Goal: Task Accomplishment & Management: Manage account settings

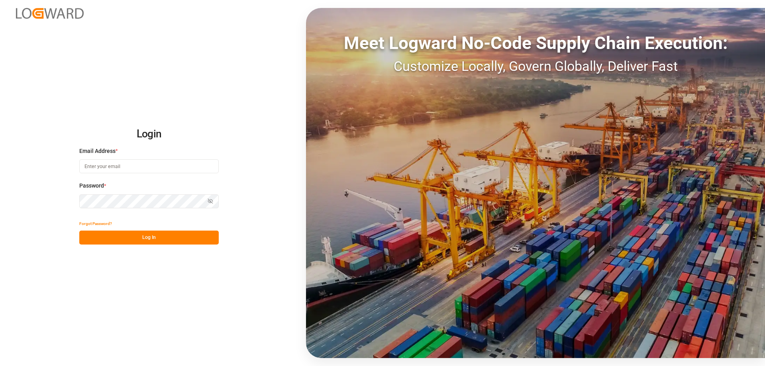
type input "[PERSON_NAME][EMAIL_ADDRESS][DOMAIN_NAME]"
click at [158, 239] on button "Log In" at bounding box center [149, 238] width 140 height 14
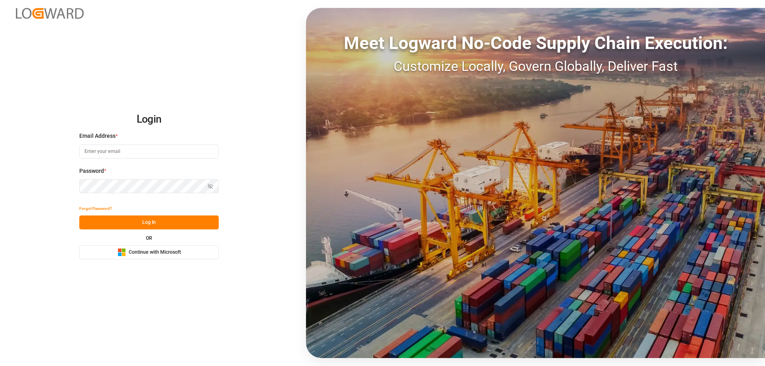
type input "[PERSON_NAME][EMAIL_ADDRESS][DOMAIN_NAME]"
click at [151, 219] on button "Log In" at bounding box center [149, 223] width 140 height 14
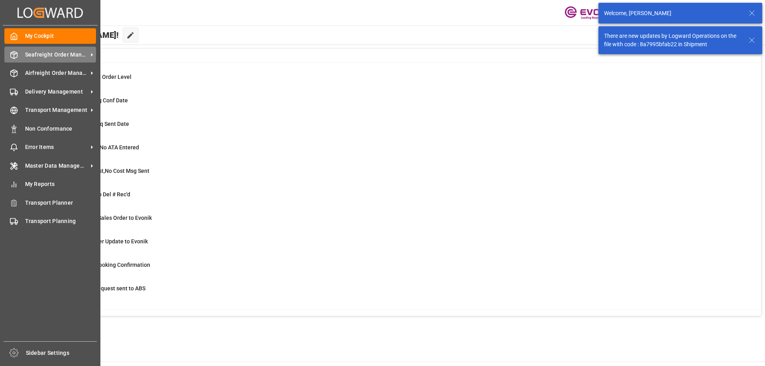
click at [30, 55] on span "Seafreight Order Management" at bounding box center [56, 55] width 63 height 8
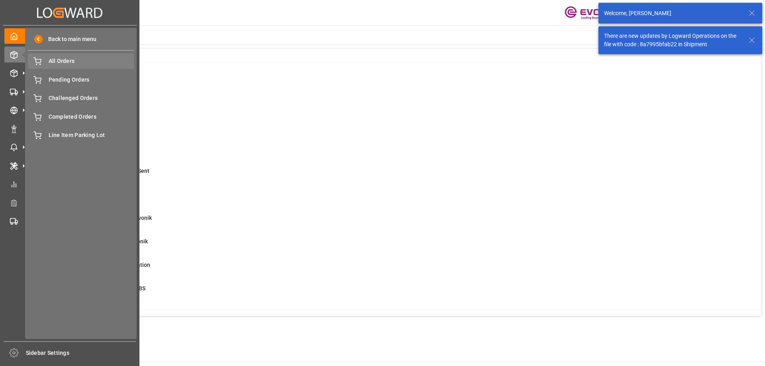
click at [50, 59] on span "All Orders" at bounding box center [92, 61] width 86 height 8
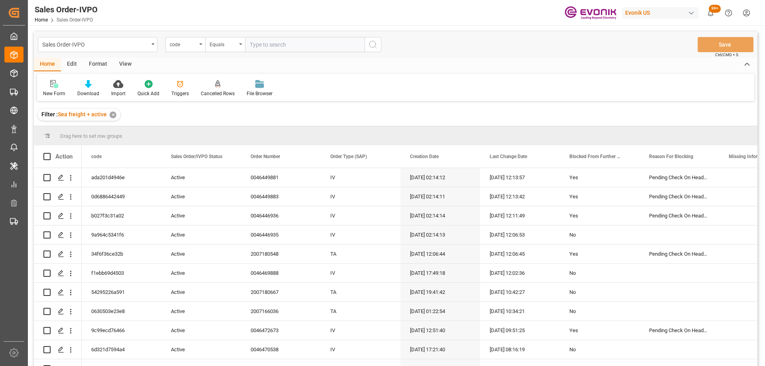
click at [180, 49] on div "code" at bounding box center [185, 44] width 40 height 15
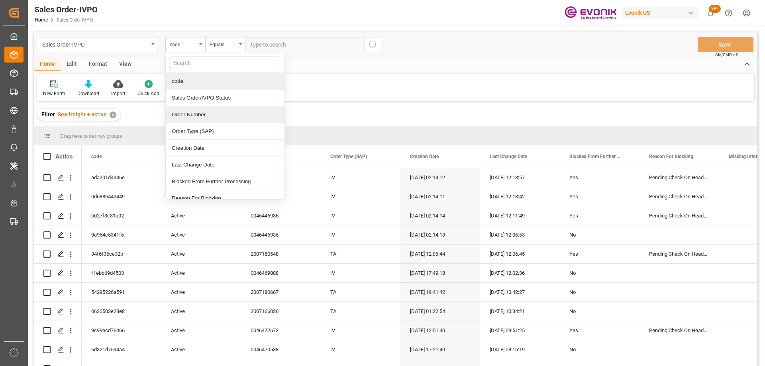
click at [190, 108] on div "Order Number" at bounding box center [225, 114] width 119 height 17
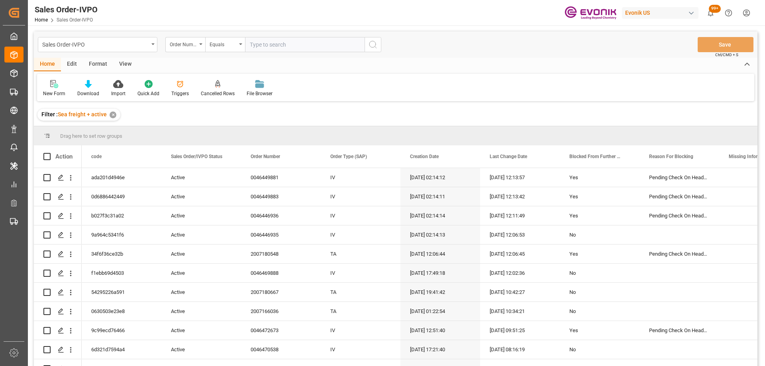
click at [273, 42] on input "text" at bounding box center [305, 44] width 120 height 15
paste input "0046472785"
type input "0046472785"
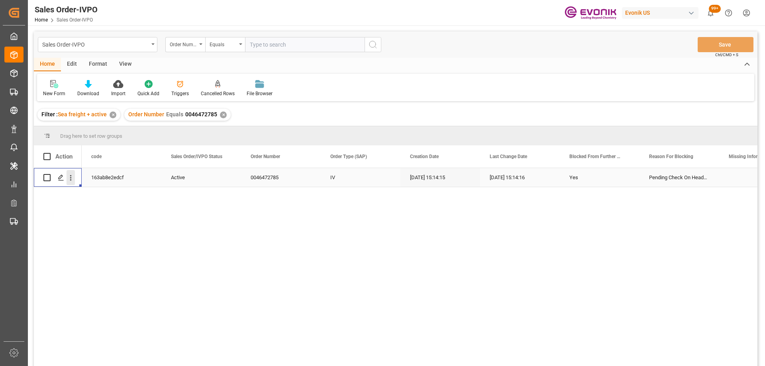
click at [73, 179] on icon "open menu" at bounding box center [71, 178] width 8 height 8
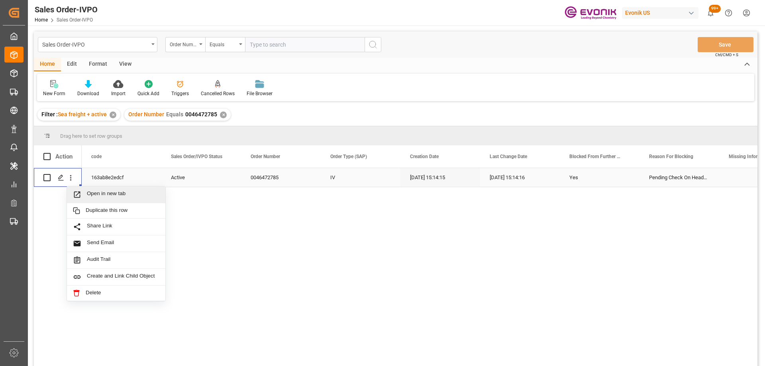
click at [97, 197] on span "Open in new tab" at bounding box center [123, 195] width 73 height 8
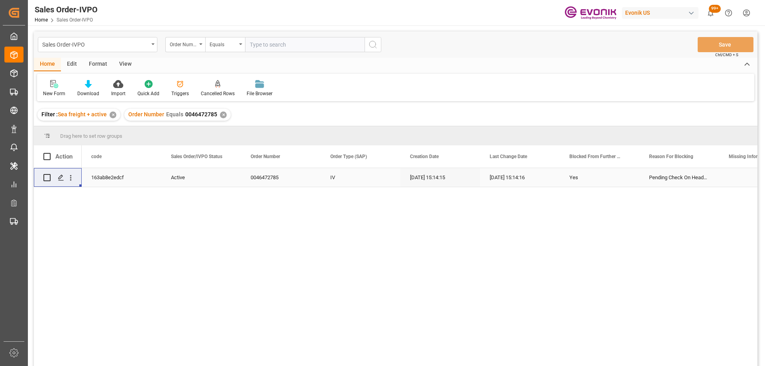
click at [255, 44] on input "text" at bounding box center [305, 44] width 120 height 15
type input "0046466103"
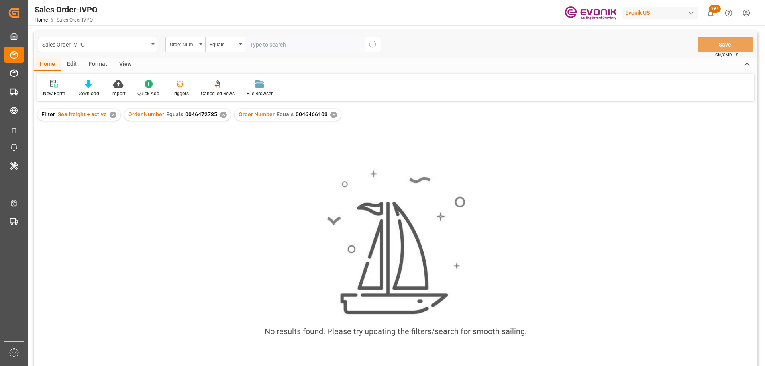
click at [223, 114] on div "✕" at bounding box center [223, 115] width 7 height 7
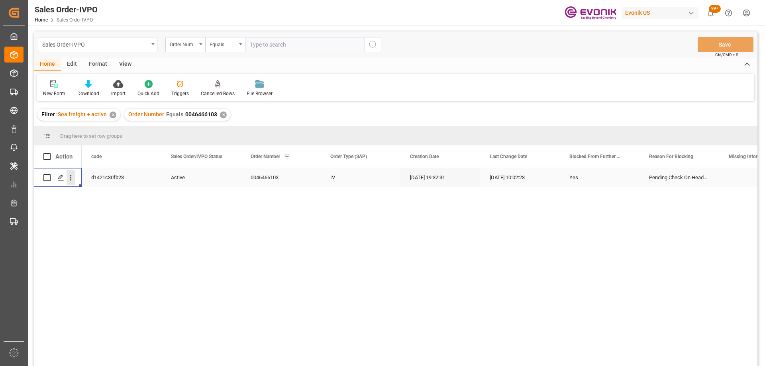
click at [71, 173] on button "open menu" at bounding box center [71, 177] width 8 height 15
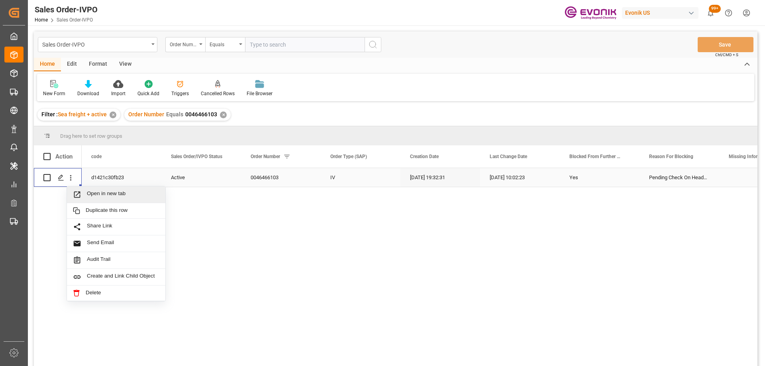
click at [86, 191] on span "Press SPACE to select this row." at bounding box center [80, 195] width 14 height 8
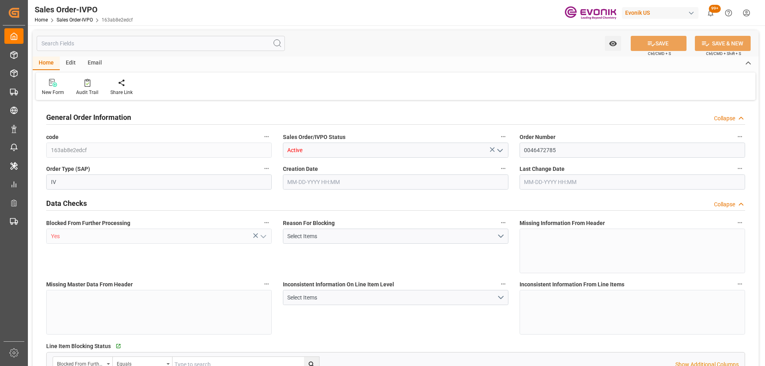
type input "BRSSZ"
type input "0"
type input "1"
type input "5461.38"
type input "09-10-2025 15:14"
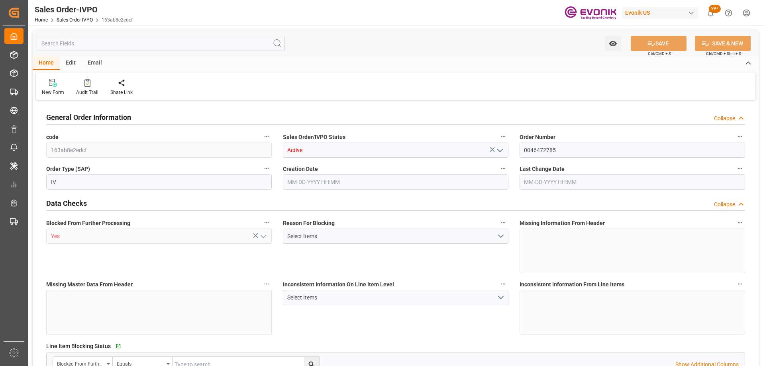
type input "09-10-2025 15:14"
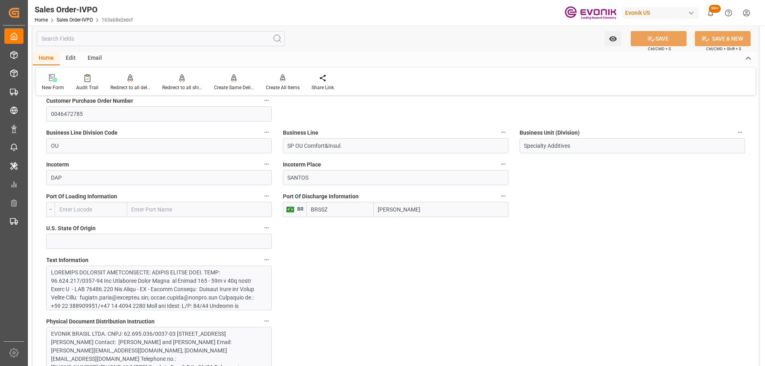
scroll to position [558, 0]
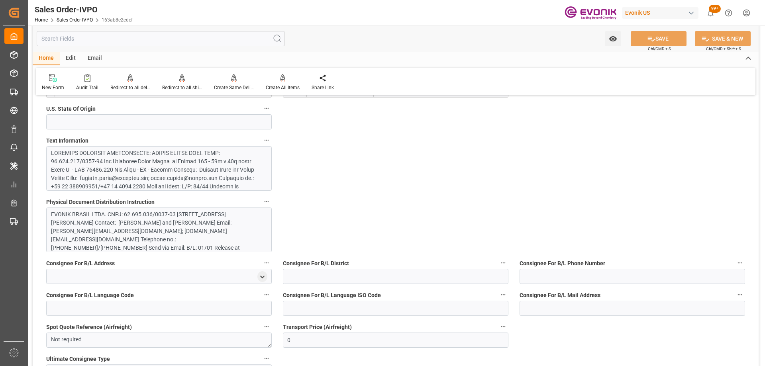
click at [159, 218] on div "EVONIK BRASIL LTDA. CNPJ: 62.695.036/0037-03 Rua Arquiteto Olavo Redig de Campo…" at bounding box center [156, 260] width 210 height 100
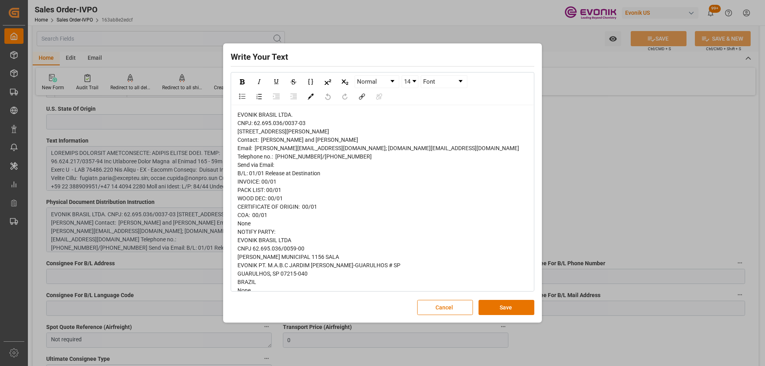
scroll to position [135, 0]
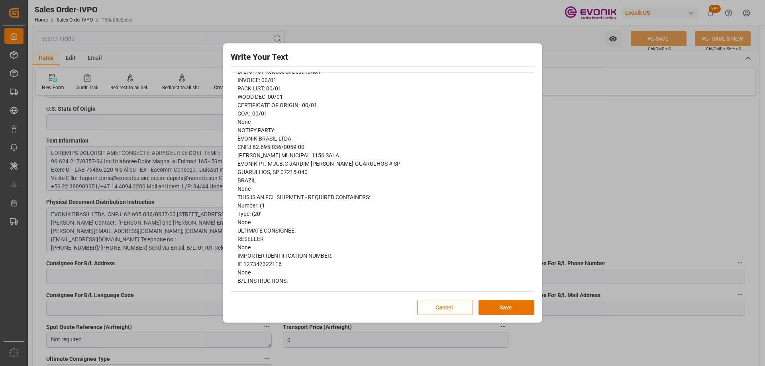
click at [455, 305] on button "Cancel" at bounding box center [445, 307] width 56 height 15
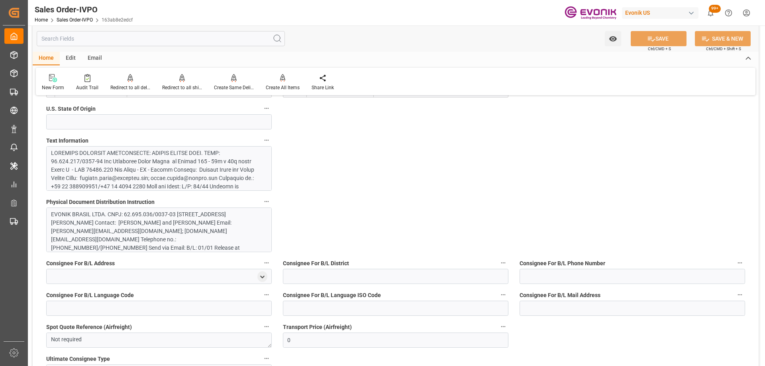
click at [152, 179] on div at bounding box center [156, 270] width 210 height 243
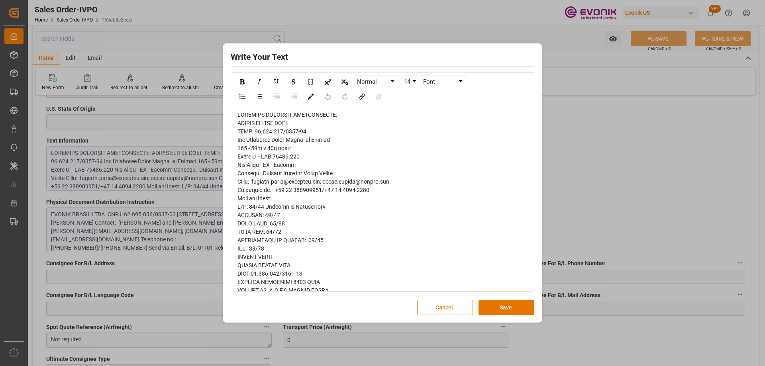
click at [446, 303] on button "Cancel" at bounding box center [445, 307] width 56 height 15
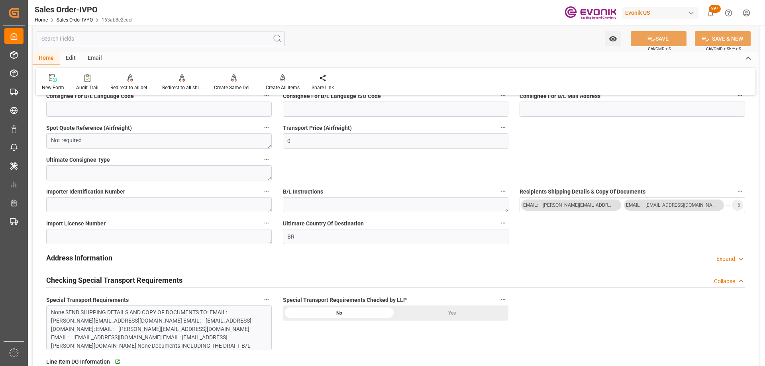
scroll to position [837, 0]
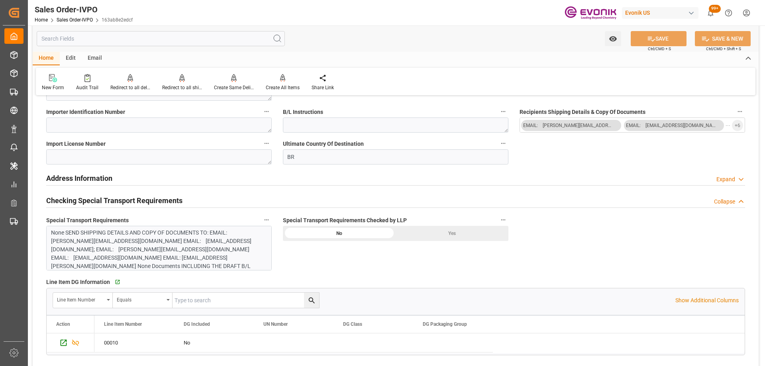
click at [241, 261] on div "None SEND SHIPPING DETAILS AND COPY OF DOCUMENTS TO: EMAIL: paula.ferraz@evonik…" at bounding box center [156, 254] width 210 height 50
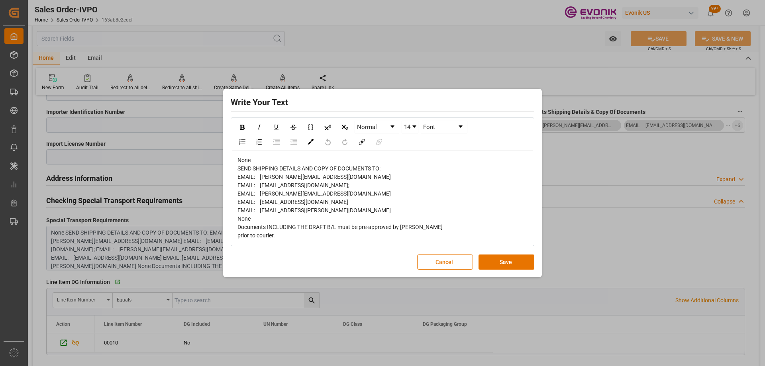
click at [440, 260] on button "Cancel" at bounding box center [445, 262] width 56 height 15
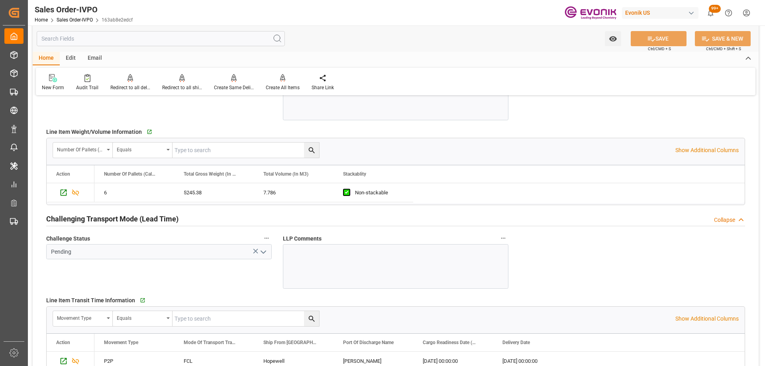
scroll to position [1355, 0]
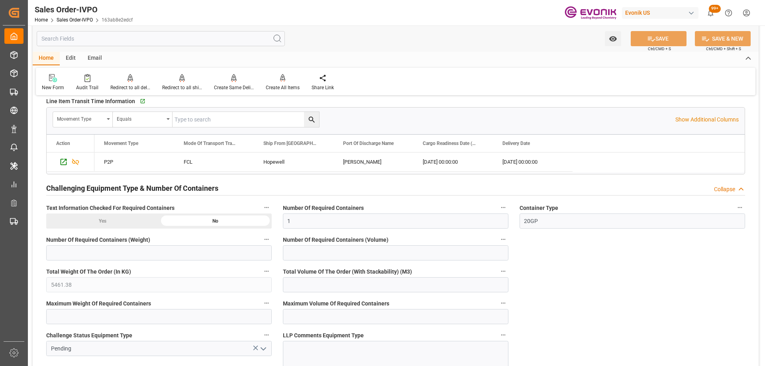
click at [136, 43] on input "text" at bounding box center [161, 38] width 248 height 15
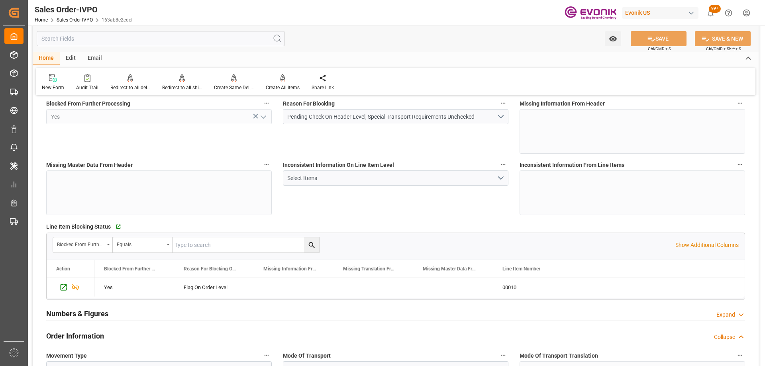
scroll to position [0, 0]
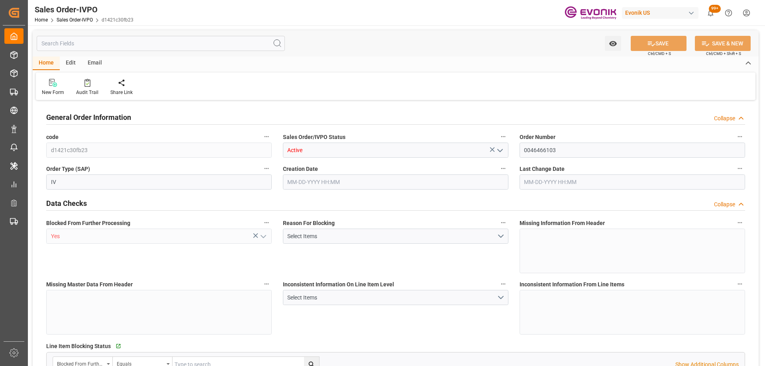
type input "NLRTM"
type input "0"
type input "1"
type input "1059"
type input "08-20-2025 19:32"
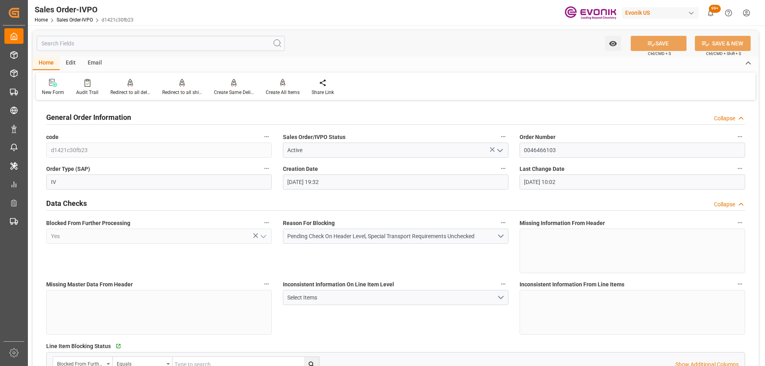
type input "09-11-2025 10:02"
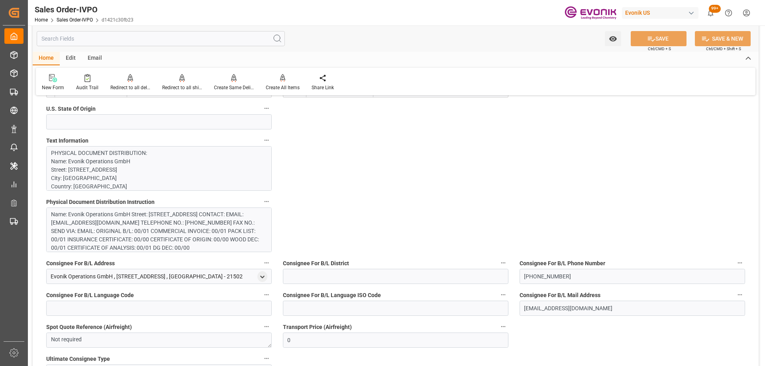
scroll to position [717, 0]
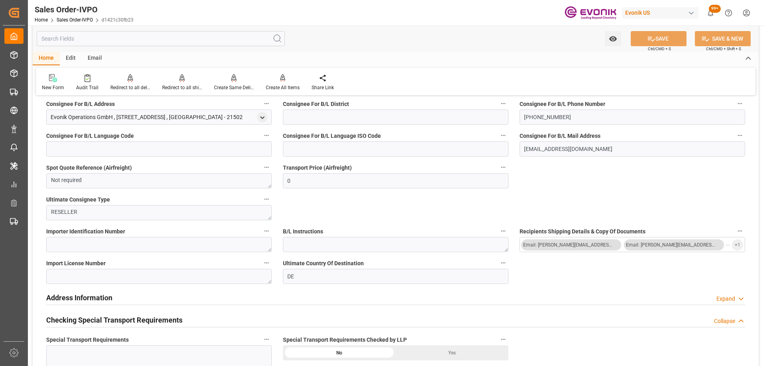
click at [84, 131] on label "Consignee For B/L Language Code" at bounding box center [159, 135] width 226 height 11
click at [261, 131] on button "Consignee For B/L Language Code" at bounding box center [266, 135] width 10 height 10
click at [2, 57] on div at bounding box center [382, 183] width 765 height 366
click at [140, 125] on div "Consignee For B/L Address Evonik Operations GmbH , Charlottenburger Str. 9 , Ge…" at bounding box center [159, 112] width 237 height 32
click at [237, 255] on div "Import License Number" at bounding box center [159, 271] width 237 height 32
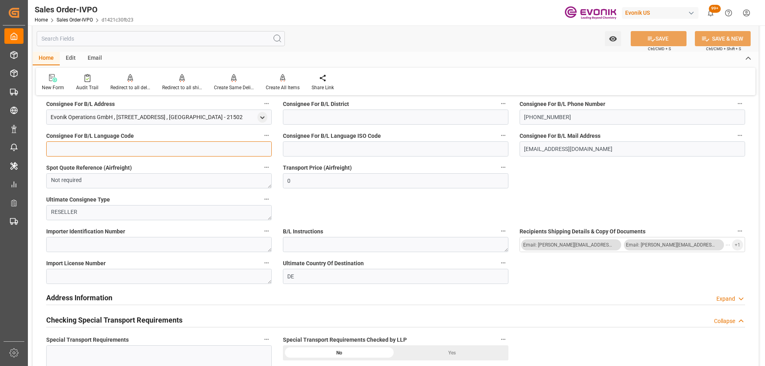
click at [121, 156] on input at bounding box center [159, 148] width 226 height 15
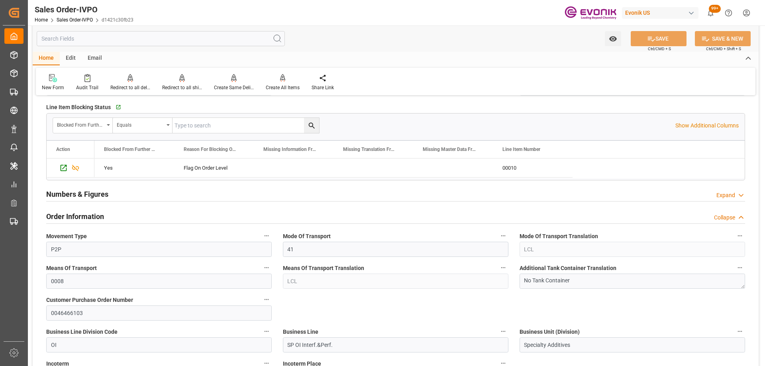
scroll to position [0, 0]
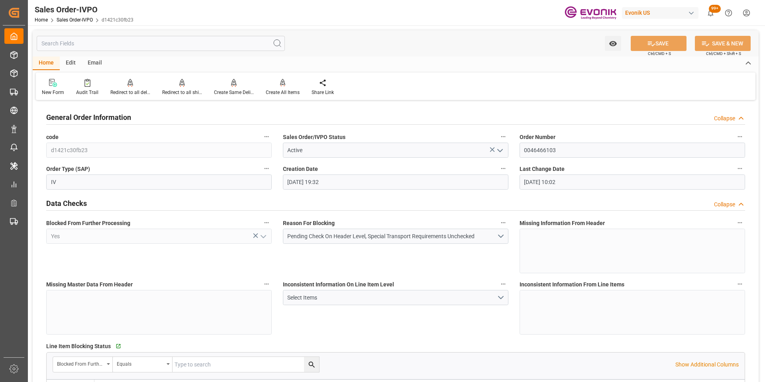
click at [63, 16] on div "Home Sales Order-IVPO d1421c30fb23" at bounding box center [84, 20] width 99 height 8
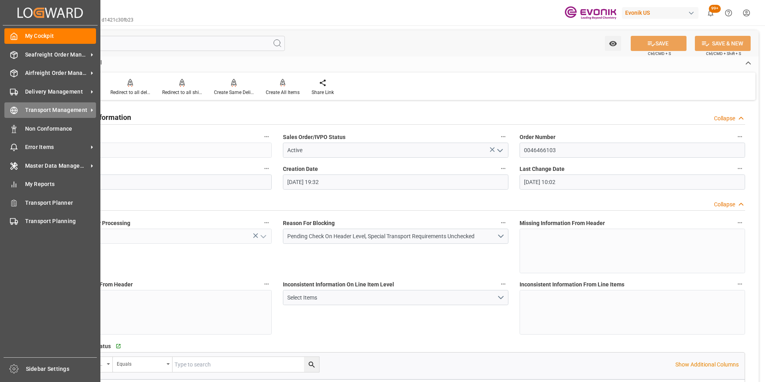
click at [28, 104] on div "Transport Management Transport Management" at bounding box center [50, 110] width 92 height 16
click at [36, 110] on span "Transport Management" at bounding box center [56, 110] width 63 height 8
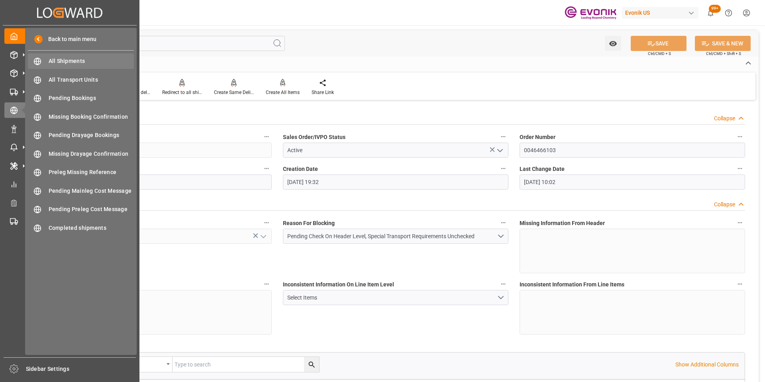
click at [59, 64] on span "All Shipments" at bounding box center [92, 61] width 86 height 8
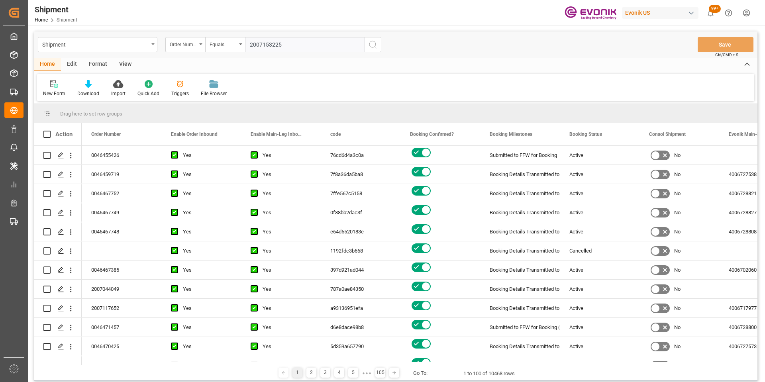
type input "2007153225"
click at [376, 45] on circle "search button" at bounding box center [372, 44] width 6 height 6
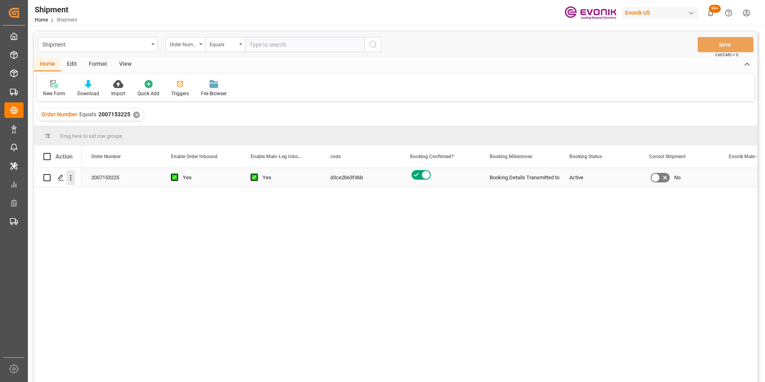
click at [71, 177] on icon "open menu" at bounding box center [71, 178] width 2 height 6
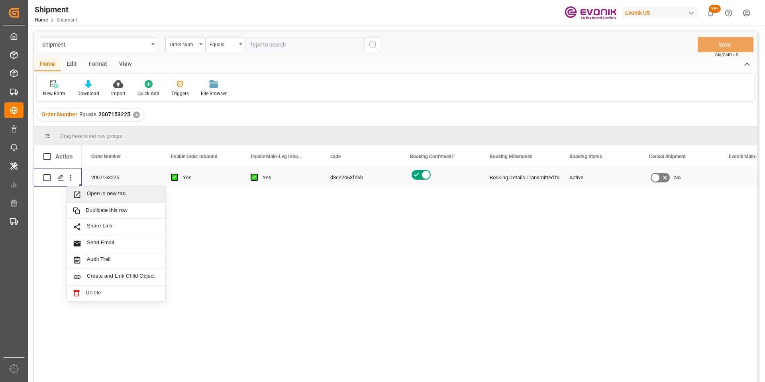
click at [81, 198] on icon "Press SPACE to select this row." at bounding box center [77, 195] width 8 height 8
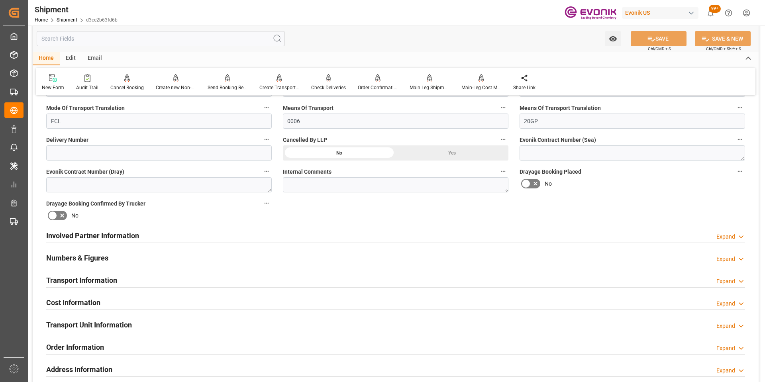
scroll to position [399, 0]
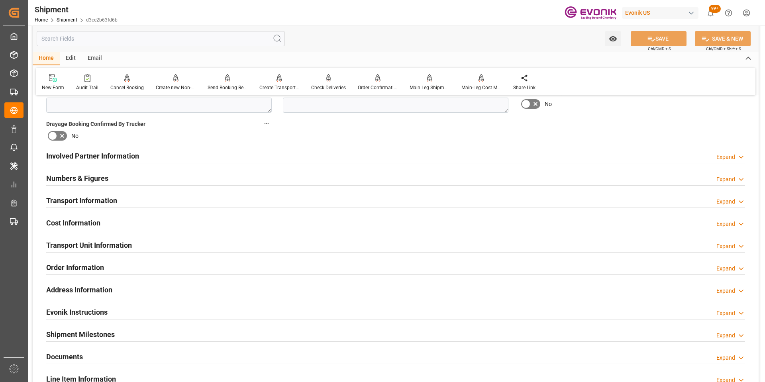
click at [138, 196] on div "Transport Information Expand" at bounding box center [395, 200] width 699 height 15
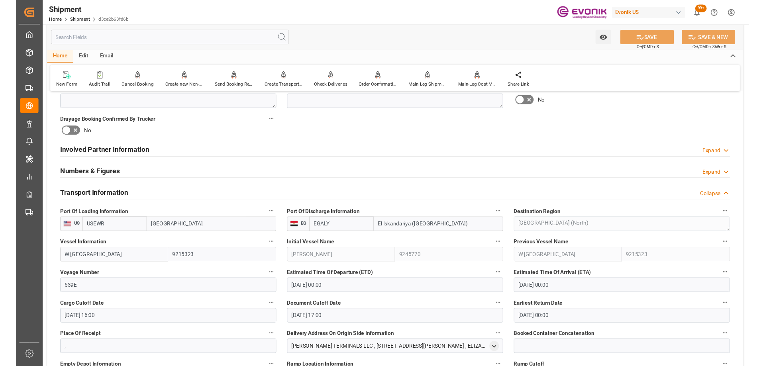
scroll to position [518, 0]
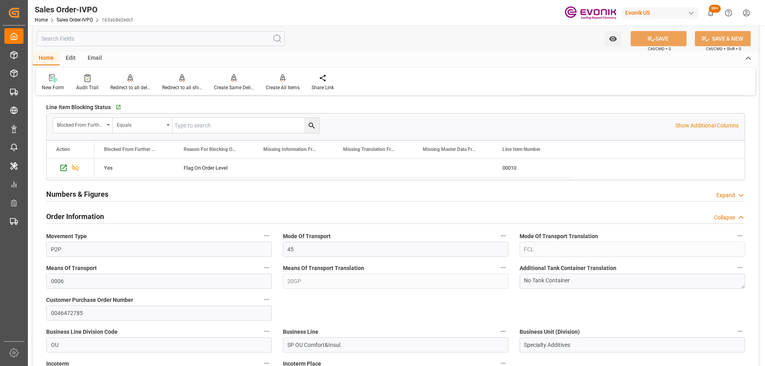
scroll to position [399, 0]
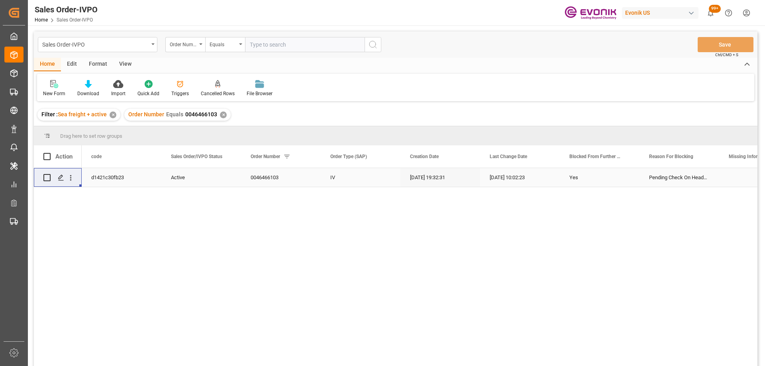
click at [275, 47] on input "text" at bounding box center [305, 44] width 120 height 15
paste input "259080823"
drag, startPoint x: 287, startPoint y: 45, endPoint x: 159, endPoint y: 40, distance: 128.1
click at [159, 40] on div "Sales Order-IVPO Order Number Equals 259080823" at bounding box center [210, 44] width 344 height 15
paste input "007153225"
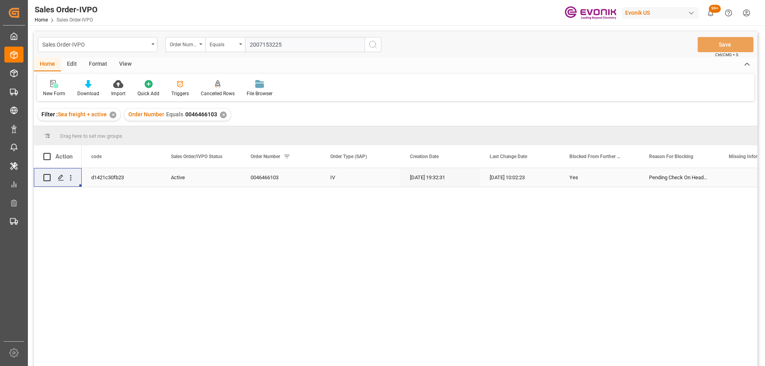
type input "2007153225"
click at [378, 48] on button "search button" at bounding box center [373, 44] width 17 height 15
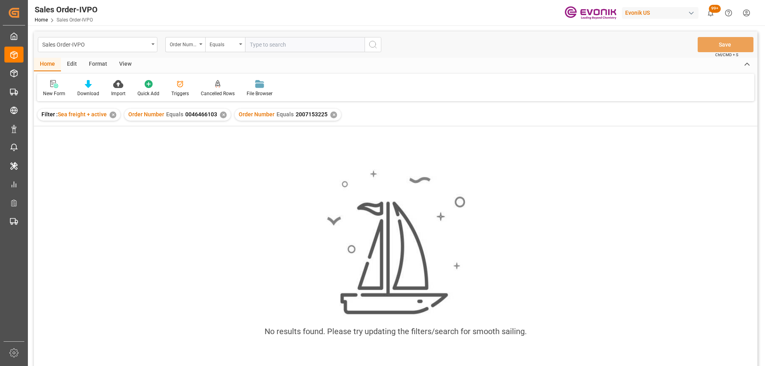
click at [221, 116] on div "✕" at bounding box center [223, 115] width 7 height 7
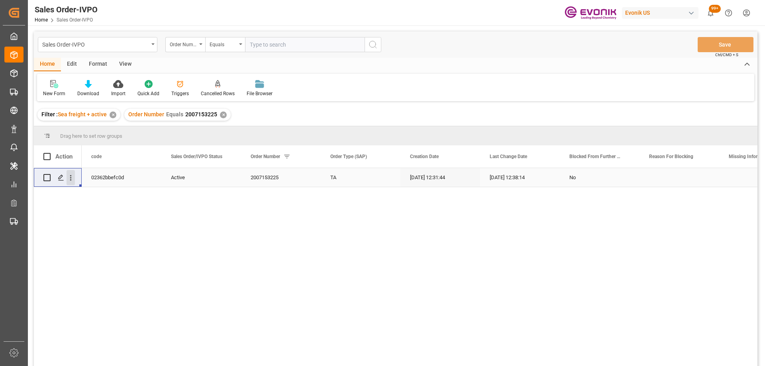
click at [70, 177] on icon "open menu" at bounding box center [71, 178] width 8 height 8
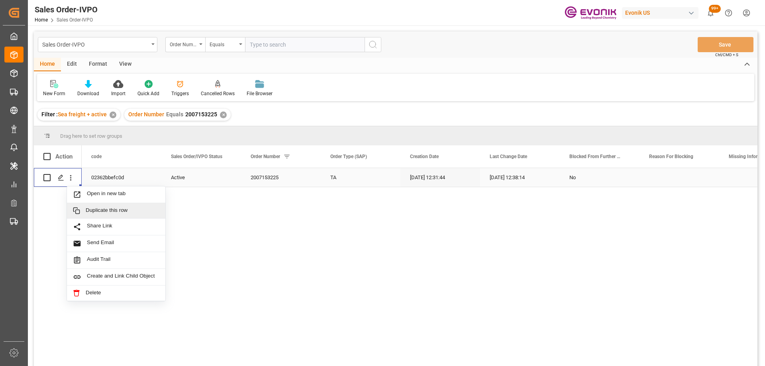
click at [86, 204] on div "Duplicate this row" at bounding box center [116, 211] width 98 height 16
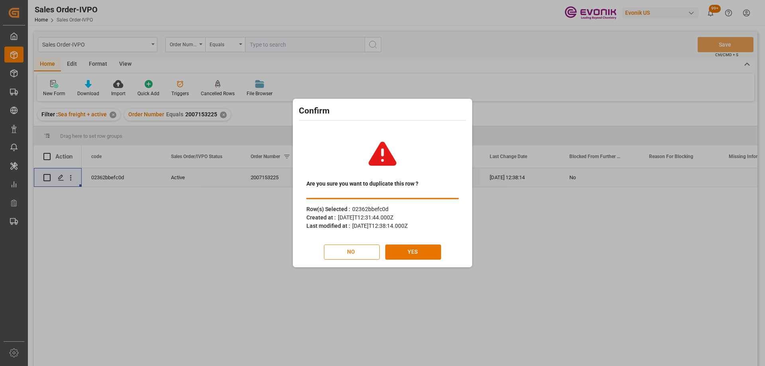
click at [351, 251] on button "NO" at bounding box center [352, 252] width 56 height 15
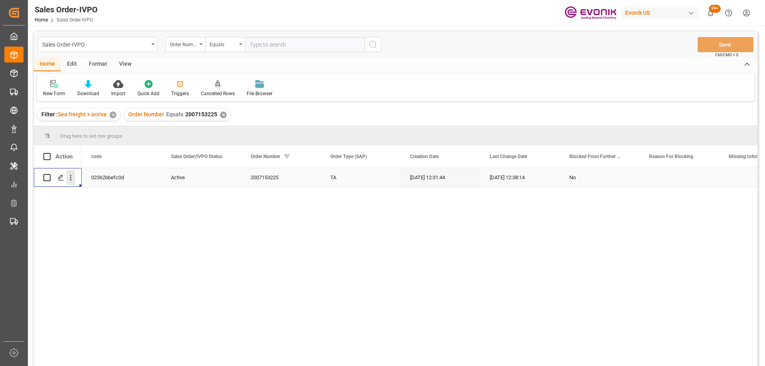
click at [70, 181] on icon "open menu" at bounding box center [71, 178] width 8 height 8
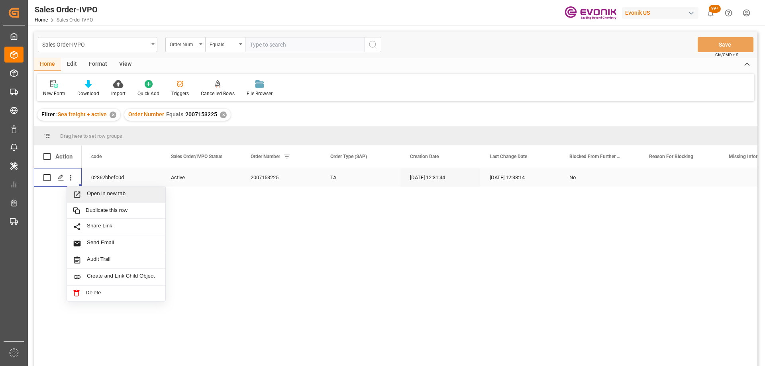
click at [85, 194] on span "Press SPACE to select this row." at bounding box center [80, 195] width 14 height 8
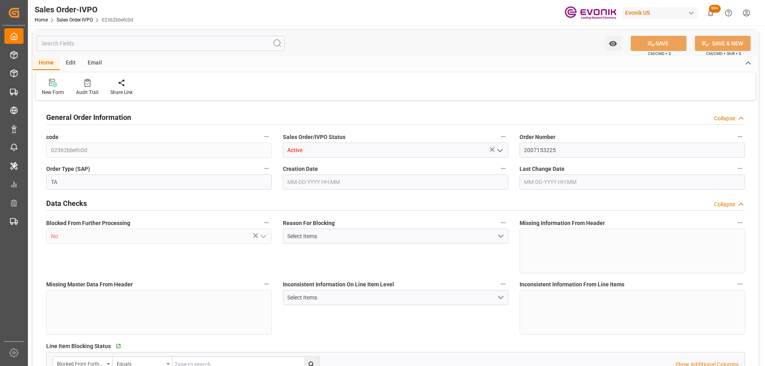
type input "EGALY"
type input "0"
type input "1"
type input "2"
type input "19801.04"
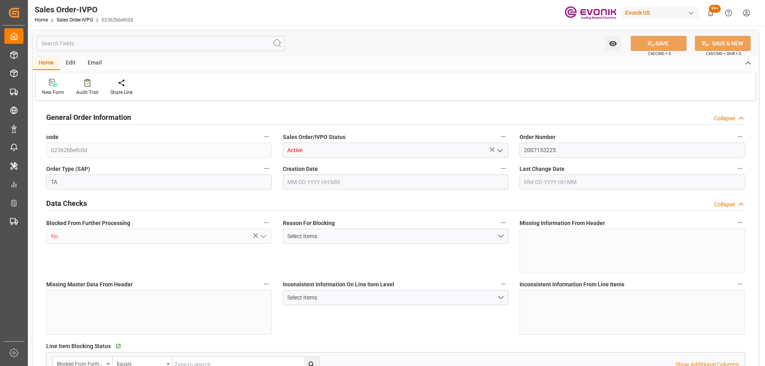
type input "0"
type input "17000"
type input "30"
type input "[DATE] 12:31"
type input "[DATE] 12:38"
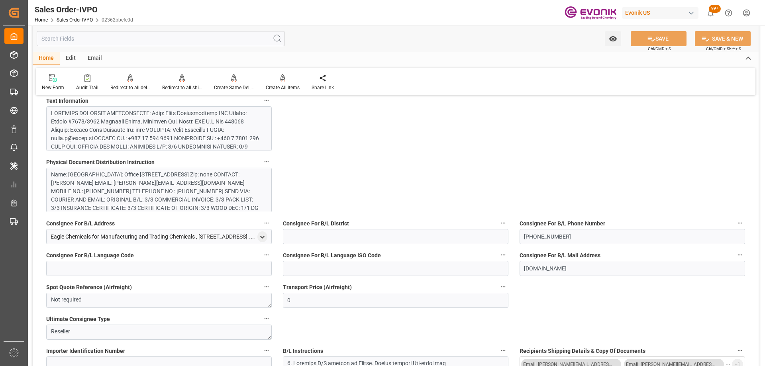
scroll to position [438, 0]
